Goal: Information Seeking & Learning: Ask a question

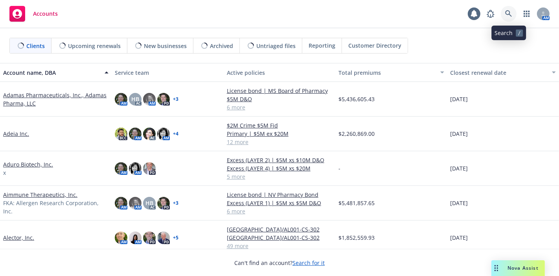
click at [510, 15] on icon at bounding box center [508, 13] width 7 height 7
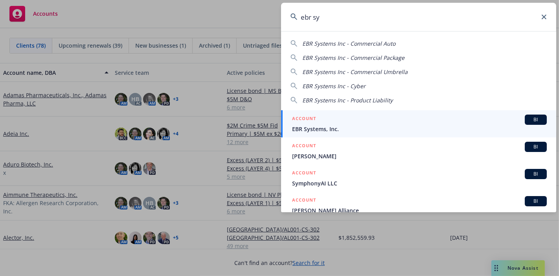
type input "ebr sy"
click at [307, 123] on h5 "ACCOUNT" at bounding box center [304, 118] width 24 height 9
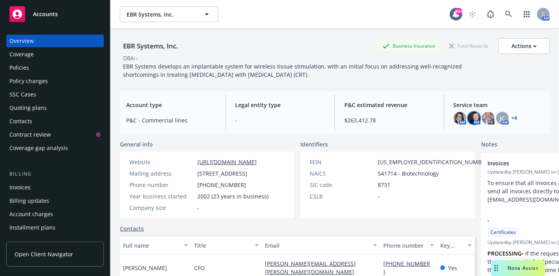
click at [471, 115] on img at bounding box center [474, 118] width 13 height 13
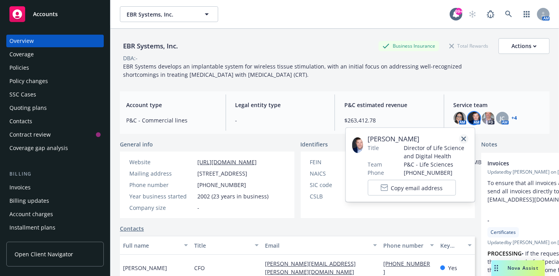
click at [463, 137] on icon "close" at bounding box center [464, 138] width 5 height 5
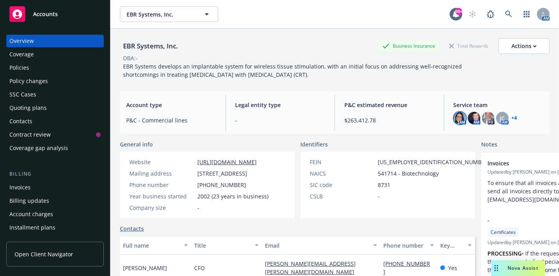
click at [454, 121] on img at bounding box center [460, 118] width 13 height 13
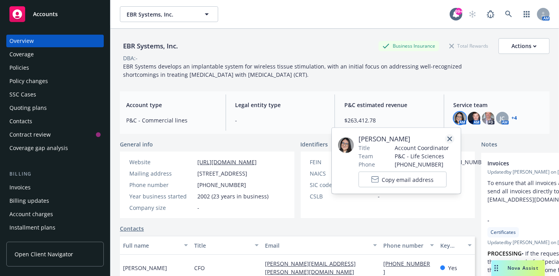
click at [448, 138] on icon "close" at bounding box center [449, 138] width 5 height 5
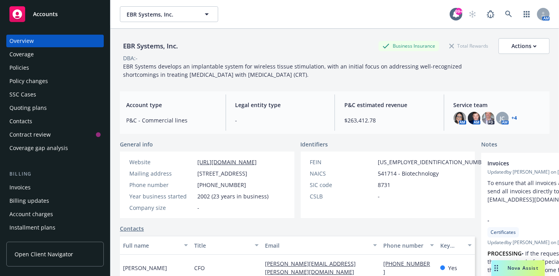
click at [512, 120] on link "+ 4" at bounding box center [515, 118] width 6 height 5
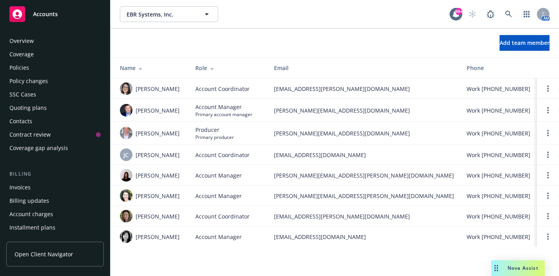
click at [24, 40] on div "Overview" at bounding box center [21, 41] width 24 height 13
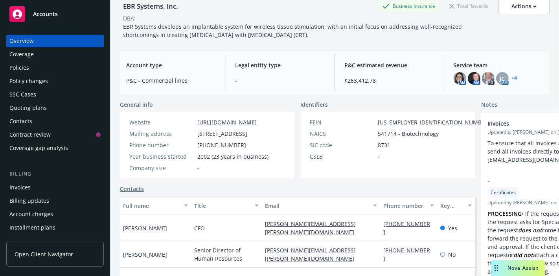
scroll to position [87, 0]
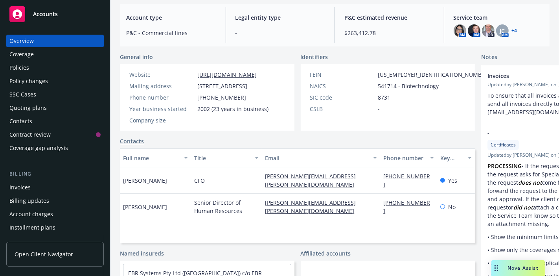
click at [378, 83] on span "541714 - Biotechnology" at bounding box center [408, 86] width 61 height 8
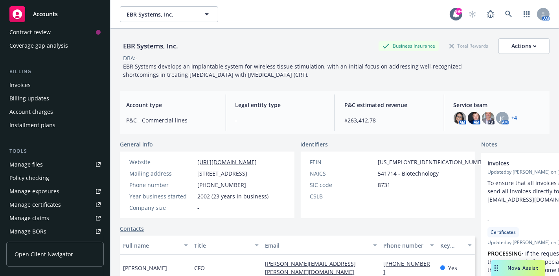
scroll to position [0, 0]
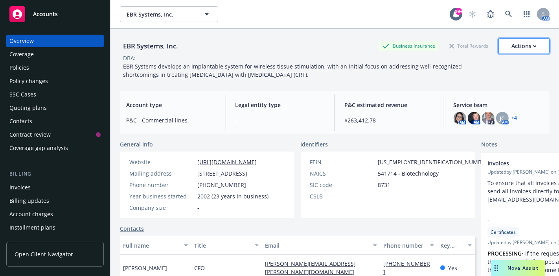
click at [517, 45] on div "Actions" at bounding box center [524, 46] width 25 height 15
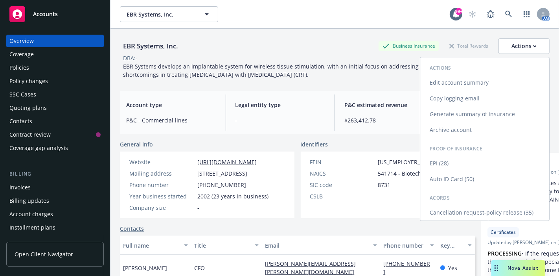
click at [467, 82] on link "Edit account summary" at bounding box center [484, 83] width 129 height 16
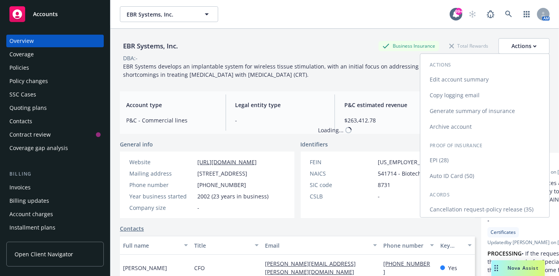
select select "US"
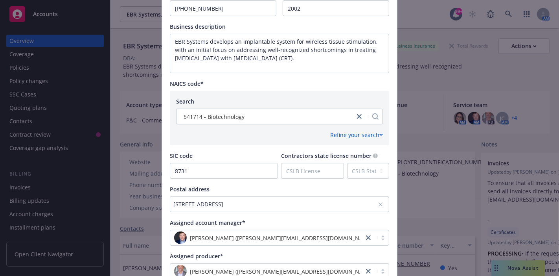
scroll to position [306, 0]
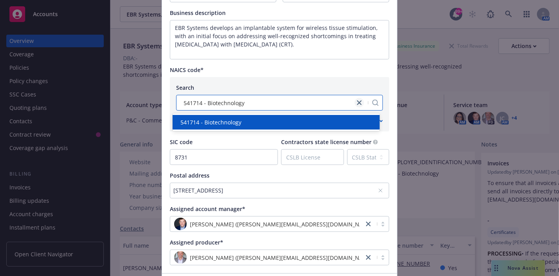
click at [357, 100] on icon "close" at bounding box center [359, 102] width 5 height 5
click at [249, 100] on div at bounding box center [272, 102] width 184 height 9
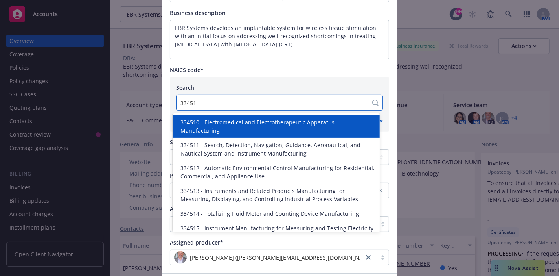
type input "334510"
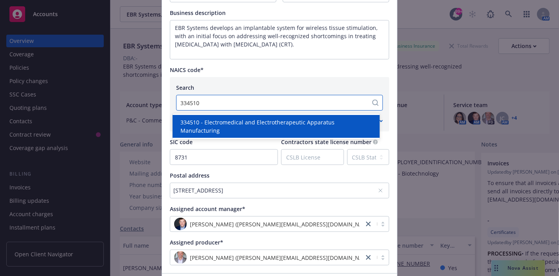
click at [256, 121] on span "334510 - Electromedical and Electrotherapeutic Apparatus Manufacturing" at bounding box center [277, 126] width 195 height 17
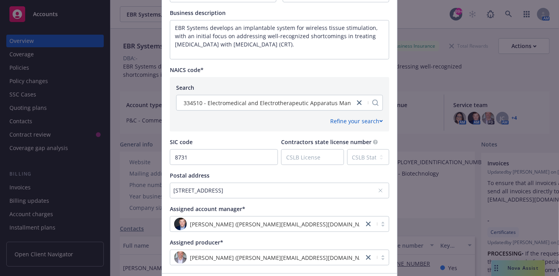
click at [256, 121] on div "Refine your search" at bounding box center [279, 121] width 207 height 8
click at [235, 140] on div "SIC code" at bounding box center [224, 142] width 108 height 8
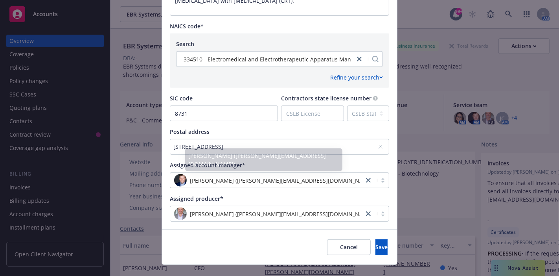
scroll to position [363, 0]
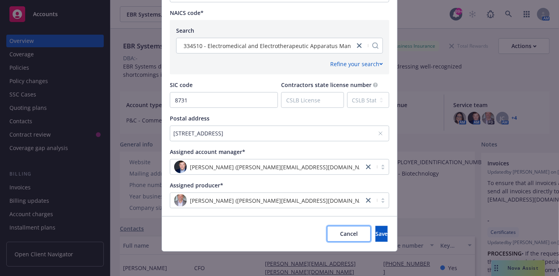
click at [327, 230] on button "Cancel" at bounding box center [349, 234] width 44 height 16
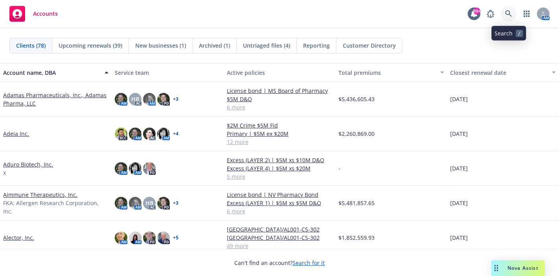
click at [513, 16] on link at bounding box center [509, 14] width 16 height 16
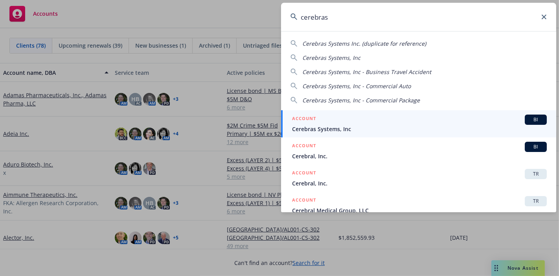
type input "cerebras"
click at [322, 121] on div "ACCOUNT BI" at bounding box center [419, 119] width 255 height 10
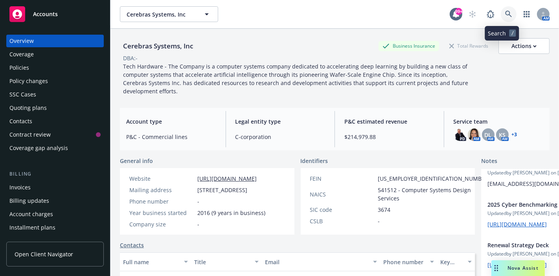
click at [501, 17] on link at bounding box center [509, 14] width 16 height 16
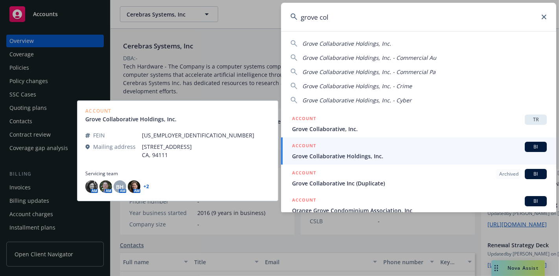
type input "grove col"
click at [310, 152] on span "Grove Collaborative Holdings, Inc." at bounding box center [419, 156] width 255 height 8
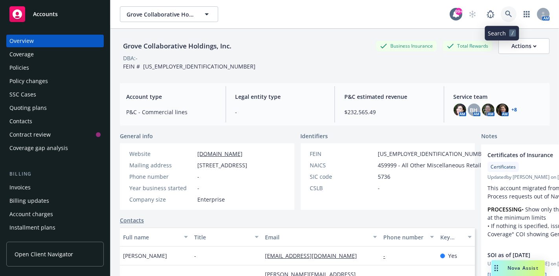
click at [501, 16] on link at bounding box center [509, 14] width 16 height 16
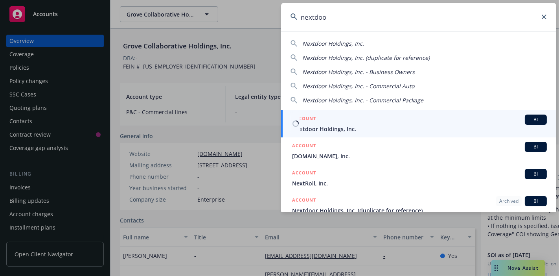
type input "nextdoo"
click at [326, 123] on div "ACCOUNT BI" at bounding box center [419, 119] width 255 height 10
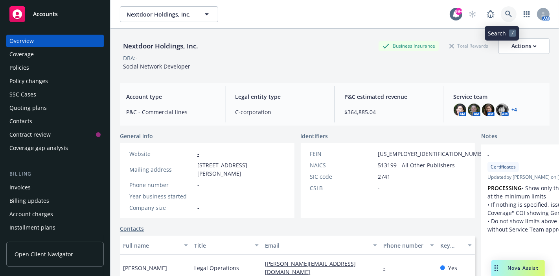
click at [505, 11] on icon at bounding box center [508, 14] width 7 height 7
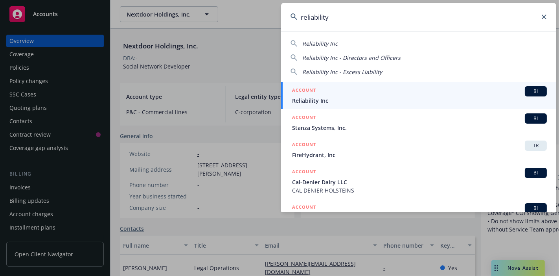
type input "reliability"
click at [315, 97] on span "Reliability Inc" at bounding box center [419, 100] width 255 height 8
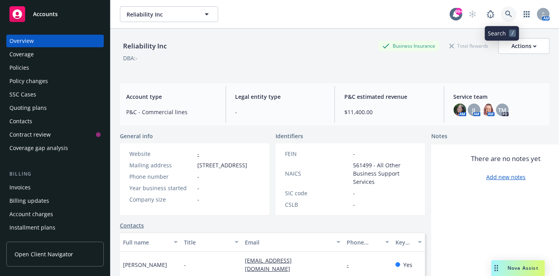
click at [501, 17] on link at bounding box center [509, 14] width 16 height 16
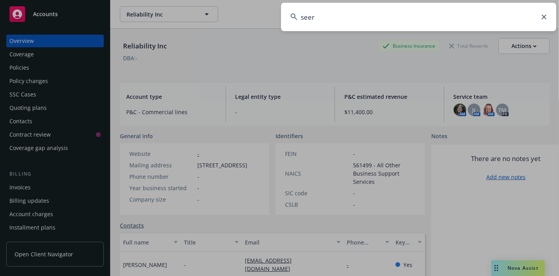
type input "seer"
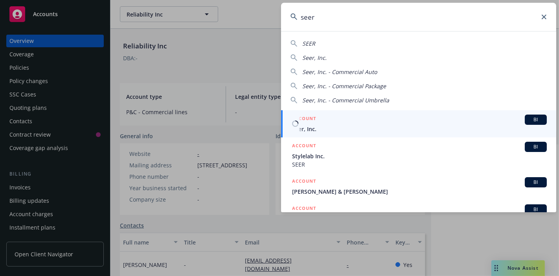
click at [304, 126] on span "Seer, Inc." at bounding box center [419, 129] width 255 height 8
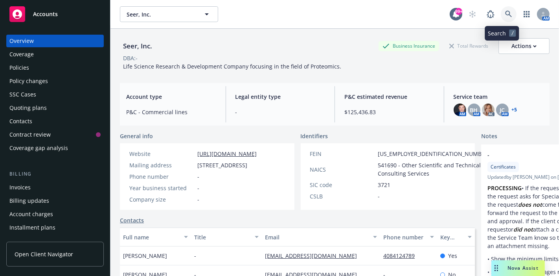
click at [505, 11] on icon at bounding box center [508, 14] width 7 height 7
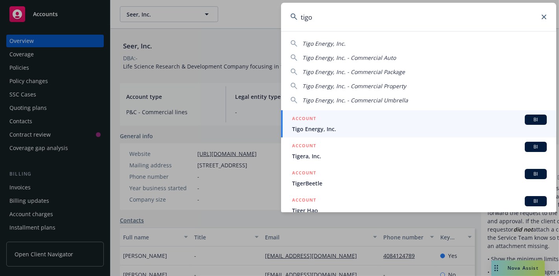
type input "tigo"
click at [313, 123] on h5 "ACCOUNT" at bounding box center [304, 118] width 24 height 9
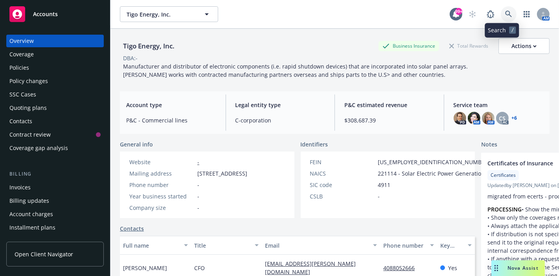
click at [505, 14] on icon at bounding box center [508, 14] width 7 height 7
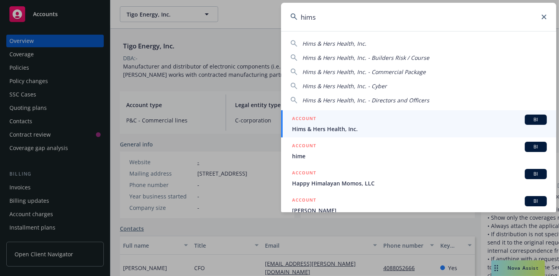
type input "hims"
click at [320, 126] on span "Hims & Hers Health, Inc." at bounding box center [419, 129] width 255 height 8
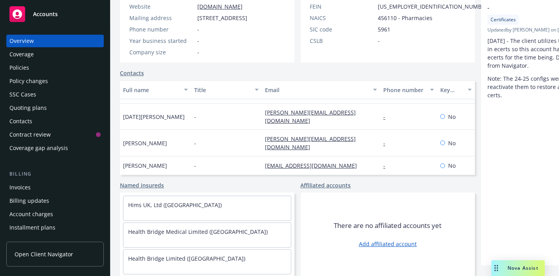
scroll to position [175, 0]
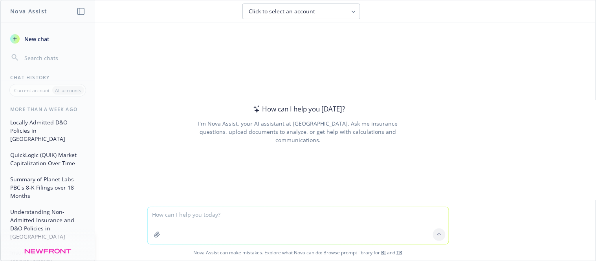
click at [216, 217] on textarea at bounding box center [298, 226] width 301 height 37
type textarea "Please explain to me how NAICS codes are used in the insurance process."
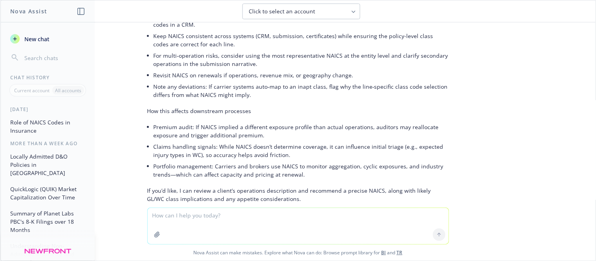
scroll to position [617, 0]
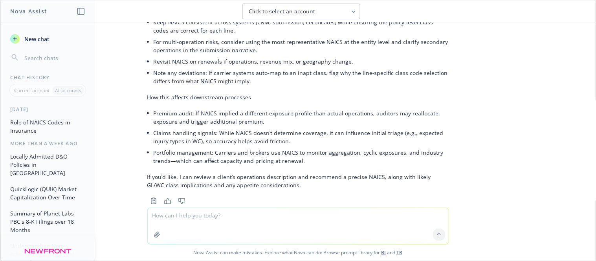
click at [224, 218] on textarea at bounding box center [298, 226] width 301 height 36
type textarea "Do companies determine their own NAICS?"
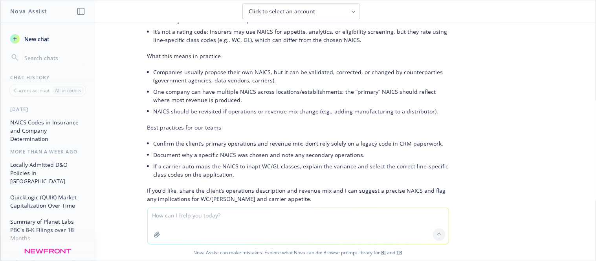
scroll to position [933, 0]
